Goal: Task Accomplishment & Management: Manage account settings

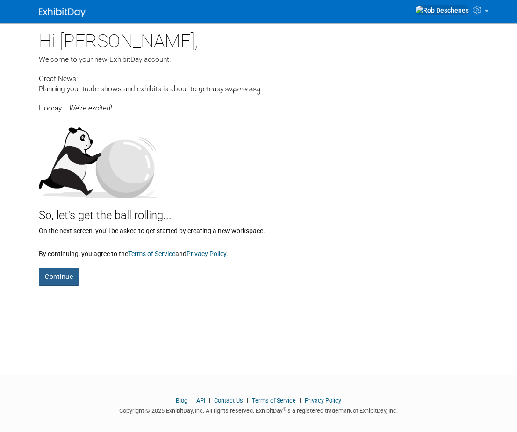
click at [65, 267] on button "Continue" at bounding box center [59, 276] width 40 height 18
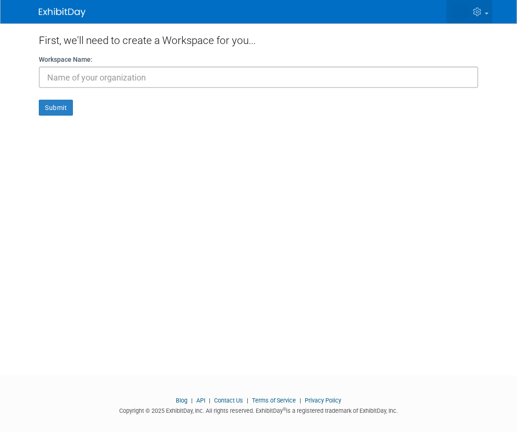
click at [482, 12] on icon at bounding box center [478, 11] width 11 height 8
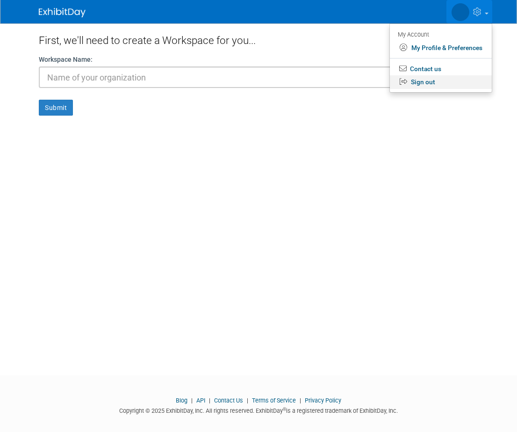
click at [422, 82] on link "Sign out" at bounding box center [441, 82] width 102 height 14
